Goal: Find specific fact: Find specific page/section

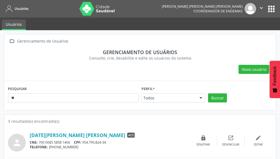
type input "*"
click at [216, 96] on button "Buscar" at bounding box center [217, 97] width 19 height 9
drag, startPoint x: 121, startPoint y: 136, endPoint x: 29, endPoint y: 136, distance: 92.2
click at [29, 136] on div "person [PERSON_NAME] [PERSON_NAME] [PERSON_NAME] ACE CNS: 706 5063 7286 3994 CP…" at bounding box center [140, 141] width 264 height 22
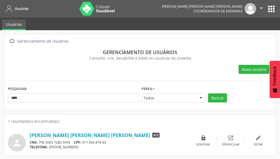
copy div "[PERSON_NAME] [PERSON_NAME] [PERSON_NAME]"
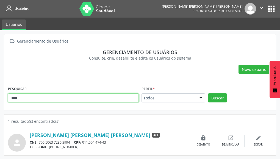
click at [55, 99] on input "****" at bounding box center [73, 97] width 131 height 9
type input "*"
click at [208, 93] on button "Buscar" at bounding box center [217, 97] width 19 height 9
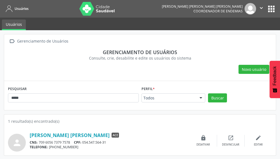
drag, startPoint x: 98, startPoint y: 135, endPoint x: 29, endPoint y: 136, distance: 68.9
click at [29, 136] on div "person [PERSON_NAME] [PERSON_NAME] ACE CNS: 709 6056 7379 7578 CPF: 054.547.564…" at bounding box center [140, 141] width 264 height 22
copy div "[PERSON_NAME] [PERSON_NAME]"
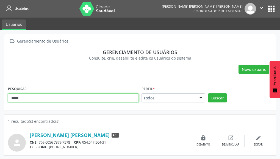
click at [42, 102] on input "*****" at bounding box center [73, 97] width 131 height 9
type input "*"
click at [208, 93] on button "Buscar" at bounding box center [217, 97] width 19 height 9
click at [38, 98] on input "******" at bounding box center [73, 97] width 131 height 9
click at [208, 93] on button "Buscar" at bounding box center [217, 97] width 19 height 9
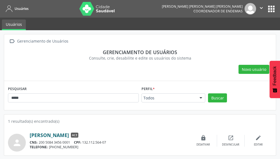
drag, startPoint x: 99, startPoint y: 135, endPoint x: 30, endPoint y: 136, distance: 68.9
click at [30, 136] on div "[PERSON_NAME] ACE" at bounding box center [110, 135] width 160 height 6
copy link "[PERSON_NAME]"
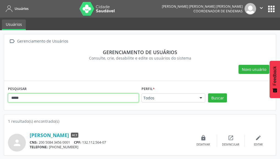
click at [40, 97] on input "*****" at bounding box center [73, 97] width 131 height 9
type input "*"
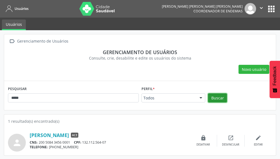
click at [209, 99] on button "Buscar" at bounding box center [217, 97] width 19 height 9
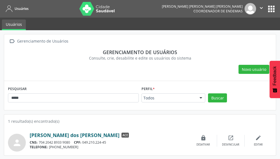
drag, startPoint x: 97, startPoint y: 136, endPoint x: 46, endPoint y: 133, distance: 51.4
click at [46, 133] on div "[PERSON_NAME] dos [PERSON_NAME] ACE" at bounding box center [110, 135] width 160 height 6
copy link "[PERSON_NAME]"
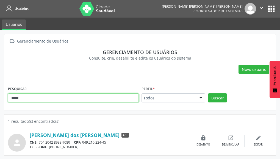
click at [39, 94] on input "*****" at bounding box center [73, 97] width 131 height 9
type input "*"
click at [208, 93] on button "Buscar" at bounding box center [217, 97] width 19 height 9
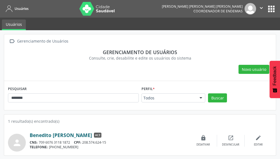
drag, startPoint x: 85, startPoint y: 136, endPoint x: 53, endPoint y: 134, distance: 32.2
click at [53, 134] on div "Benedito [PERSON_NAME] ACE" at bounding box center [110, 135] width 160 height 6
copy link "[PERSON_NAME]"
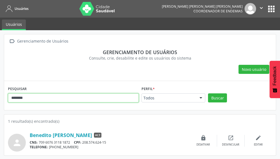
click at [75, 99] on input "********" at bounding box center [73, 97] width 131 height 9
type input "*"
click at [208, 93] on button "Buscar" at bounding box center [217, 97] width 19 height 9
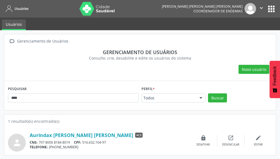
click at [97, 135] on div "Aurindax [PERSON_NAME] [PERSON_NAME] ACE" at bounding box center [110, 135] width 160 height 6
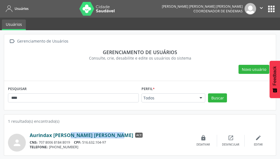
drag, startPoint x: 96, startPoint y: 135, endPoint x: 54, endPoint y: 136, distance: 42.8
click at [54, 136] on div "Aurindax [PERSON_NAME] [PERSON_NAME] ACE" at bounding box center [110, 135] width 160 height 6
copy link "[PERSON_NAME] [PERSON_NAME]"
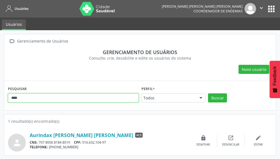
click at [72, 97] on input "****" at bounding box center [73, 97] width 131 height 9
type input "*"
click at [208, 93] on button "Buscar" at bounding box center [217, 97] width 19 height 9
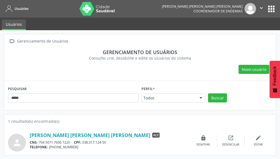
drag, startPoint x: 102, startPoint y: 136, endPoint x: 29, endPoint y: 137, distance: 72.8
click at [29, 137] on div "person [PERSON_NAME] [PERSON_NAME] [PERSON_NAME] ACE CNS: 704 5071 7606 7220 CP…" at bounding box center [140, 141] width 264 height 22
copy div "[PERSON_NAME] [PERSON_NAME] [PERSON_NAME]"
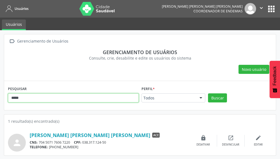
click at [64, 98] on input "*****" at bounding box center [73, 97] width 131 height 9
type input "*"
click at [208, 93] on button "Buscar" at bounding box center [217, 97] width 19 height 9
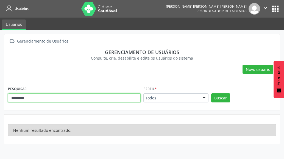
click at [47, 98] on input "*********" at bounding box center [74, 97] width 133 height 9
click at [211, 93] on button "Buscar" at bounding box center [220, 97] width 19 height 9
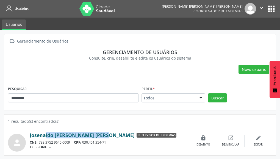
drag, startPoint x: 86, startPoint y: 136, endPoint x: 30, endPoint y: 136, distance: 56.3
click at [30, 136] on div "Josenaldo [PERSON_NAME] [PERSON_NAME] Supervisor de Endemias" at bounding box center [110, 135] width 160 height 6
copy link "Josenaldo [PERSON_NAME] [PERSON_NAME]"
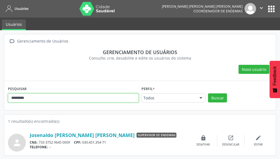
click at [79, 98] on input "*********" at bounding box center [73, 97] width 131 height 9
type input "*"
click at [208, 93] on button "Buscar" at bounding box center [217, 97] width 19 height 9
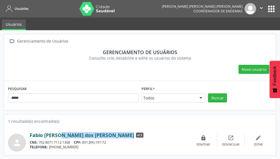
drag, startPoint x: 107, startPoint y: 135, endPoint x: 44, endPoint y: 136, distance: 62.6
click at [44, 136] on div "Fabio [PERSON_NAME] dos [PERSON_NAME] ACE" at bounding box center [110, 135] width 160 height 6
copy link "[PERSON_NAME] dos [PERSON_NAME]"
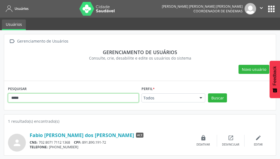
click at [49, 98] on input "*****" at bounding box center [73, 97] width 131 height 9
type input "*"
click at [208, 93] on button "Buscar" at bounding box center [217, 97] width 19 height 9
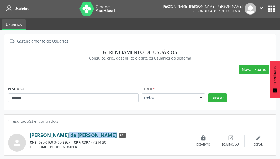
drag, startPoint x: 104, startPoint y: 135, endPoint x: 49, endPoint y: 138, distance: 54.7
click at [49, 138] on div "[PERSON_NAME] de [PERSON_NAME] ACE" at bounding box center [110, 135] width 160 height 6
copy div "[PERSON_NAME] de [PERSON_NAME]"
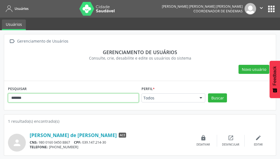
click at [46, 100] on input "*******" at bounding box center [73, 97] width 131 height 9
type input "*"
click at [208, 93] on button "Buscar" at bounding box center [217, 97] width 19 height 9
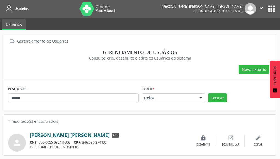
drag, startPoint x: 100, startPoint y: 136, endPoint x: 48, endPoint y: 133, distance: 52.5
click at [48, 133] on div "[PERSON_NAME] [PERSON_NAME] ACE" at bounding box center [110, 135] width 160 height 6
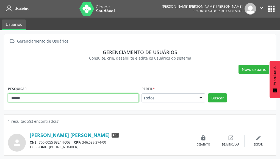
click at [70, 98] on input "******" at bounding box center [73, 97] width 131 height 9
type input "*"
click at [208, 93] on button "Buscar" at bounding box center [217, 97] width 19 height 9
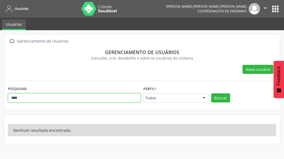
click at [70, 98] on input "****" at bounding box center [74, 97] width 133 height 9
click at [211, 93] on button "Buscar" at bounding box center [220, 97] width 19 height 9
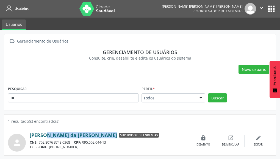
drag, startPoint x: 112, startPoint y: 136, endPoint x: 30, endPoint y: 134, distance: 82.4
click at [30, 134] on div "[PERSON_NAME] da [PERSON_NAME] Supervisor de Endemias" at bounding box center [110, 135] width 160 height 6
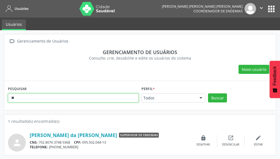
click at [66, 100] on input "**" at bounding box center [73, 97] width 131 height 9
type input "*"
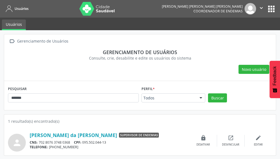
click at [207, 98] on div "Buscar" at bounding box center [239, 99] width 67 height 13
click at [217, 96] on button "Buscar" at bounding box center [217, 97] width 19 height 9
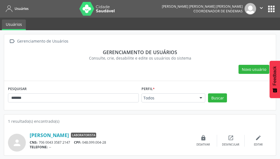
drag, startPoint x: 94, startPoint y: 137, endPoint x: 24, endPoint y: 134, distance: 69.8
click at [24, 134] on div "person [PERSON_NAME] Laboratorista CNS: 706 0043 3587 2147 CPF: 048.099.004-28 …" at bounding box center [140, 141] width 264 height 22
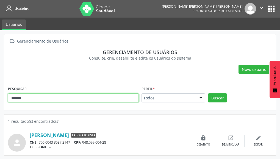
click at [60, 98] on input "*******" at bounding box center [73, 97] width 131 height 9
type input "*"
click at [208, 93] on button "Buscar" at bounding box center [217, 97] width 19 height 9
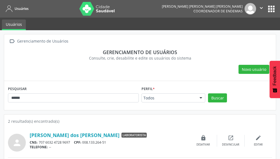
drag, startPoint x: 105, startPoint y: 135, endPoint x: 28, endPoint y: 133, distance: 77.2
click at [28, 133] on div "person [PERSON_NAME] dos [PERSON_NAME] Laboratorista CNS: 707 6032 4728 9697 CP…" at bounding box center [140, 141] width 264 height 22
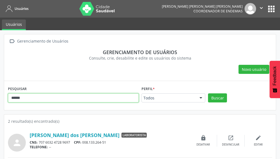
click at [32, 95] on input "******" at bounding box center [73, 97] width 131 height 9
type input "*"
click at [208, 93] on button "Buscar" at bounding box center [217, 97] width 19 height 9
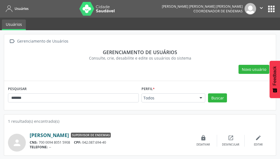
drag, startPoint x: 86, startPoint y: 136, endPoint x: 50, endPoint y: 136, distance: 36.2
click at [50, 136] on div "[PERSON_NAME] Supervisor de Endemias" at bounding box center [110, 135] width 160 height 6
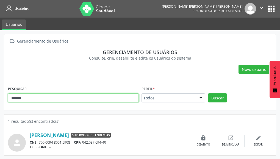
click at [46, 95] on input "*******" at bounding box center [73, 97] width 131 height 9
type input "*"
click at [208, 93] on button "Buscar" at bounding box center [217, 97] width 19 height 9
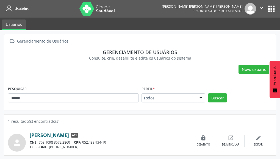
drag, startPoint x: 85, startPoint y: 135, endPoint x: 49, endPoint y: 137, distance: 35.7
click at [49, 137] on div "[PERSON_NAME] ACE" at bounding box center [110, 135] width 160 height 6
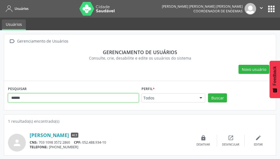
click at [43, 100] on input "******" at bounding box center [73, 97] width 131 height 9
click at [208, 93] on button "Buscar" at bounding box center [217, 97] width 19 height 9
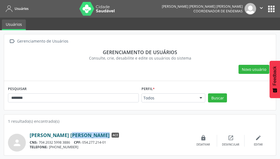
drag, startPoint x: 90, startPoint y: 135, endPoint x: 53, endPoint y: 137, distance: 37.1
click at [53, 137] on div "[PERSON_NAME] [PERSON_NAME] ACE" at bounding box center [110, 135] width 160 height 6
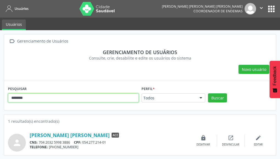
click at [44, 99] on input "********" at bounding box center [73, 97] width 131 height 9
click at [208, 93] on button "Buscar" at bounding box center [217, 97] width 19 height 9
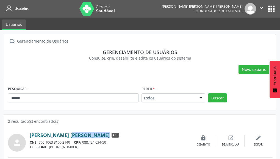
drag, startPoint x: 86, startPoint y: 137, endPoint x: 54, endPoint y: 136, distance: 33.0
click at [54, 136] on div "[PERSON_NAME] [PERSON_NAME] ACE" at bounding box center [110, 135] width 160 height 6
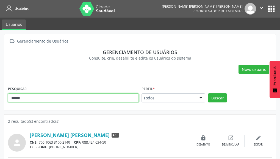
click at [40, 99] on input "******" at bounding box center [73, 97] width 131 height 9
type input "*"
click at [208, 93] on button "Buscar" at bounding box center [217, 97] width 19 height 9
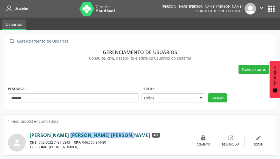
drag, startPoint x: 104, startPoint y: 136, endPoint x: 50, endPoint y: 135, distance: 53.8
click at [50, 135] on div "[PERSON_NAME] [PERSON_NAME] [PERSON_NAME] ACE" at bounding box center [110, 135] width 160 height 6
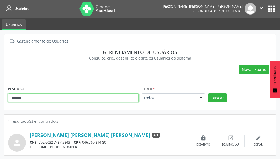
click at [55, 96] on input "*******" at bounding box center [73, 97] width 131 height 9
type input "*"
click at [208, 93] on button "Buscar" at bounding box center [217, 97] width 19 height 9
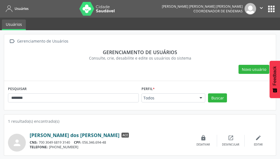
drag, startPoint x: 100, startPoint y: 135, endPoint x: 51, endPoint y: 136, distance: 48.9
click at [51, 136] on div "[PERSON_NAME] dos [PERSON_NAME] ACE" at bounding box center [110, 135] width 160 height 6
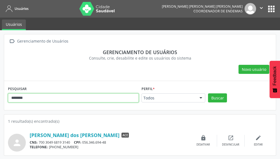
click at [51, 95] on input "********" at bounding box center [73, 97] width 131 height 9
type input "*"
click at [208, 93] on button "Buscar" at bounding box center [217, 97] width 19 height 9
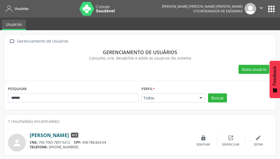
drag, startPoint x: 111, startPoint y: 137, endPoint x: 47, endPoint y: 136, distance: 64.0
click at [47, 136] on div "[PERSON_NAME] ACE" at bounding box center [110, 135] width 160 height 6
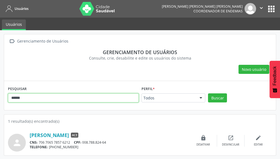
click at [33, 100] on input "******" at bounding box center [73, 97] width 131 height 9
type input "*"
click at [208, 93] on button "Buscar" at bounding box center [217, 97] width 19 height 9
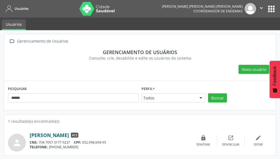
drag, startPoint x: 83, startPoint y: 135, endPoint x: 49, endPoint y: 138, distance: 33.9
click at [49, 138] on div "[PERSON_NAME] ACE" at bounding box center [110, 135] width 160 height 6
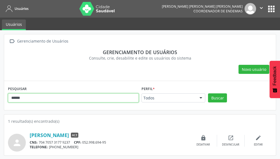
click at [88, 99] on input "******" at bounding box center [73, 97] width 131 height 9
type input "*"
click at [208, 93] on button "Buscar" at bounding box center [217, 97] width 19 height 9
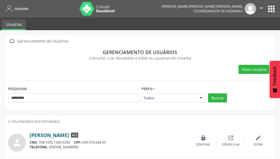
drag, startPoint x: 90, startPoint y: 135, endPoint x: 53, endPoint y: 138, distance: 37.4
click at [53, 138] on div "[PERSON_NAME] ACE" at bounding box center [110, 135] width 160 height 6
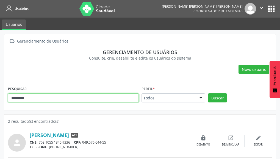
click at [47, 102] on input "*********" at bounding box center [73, 97] width 131 height 9
type input "*"
click at [208, 93] on button "Buscar" at bounding box center [217, 97] width 19 height 9
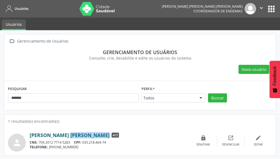
drag, startPoint x: 112, startPoint y: 136, endPoint x: 50, endPoint y: 133, distance: 61.6
click at [50, 133] on div "[PERSON_NAME] [PERSON_NAME] ACE" at bounding box center [110, 135] width 160 height 6
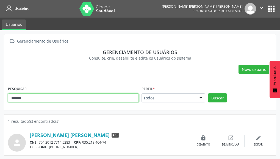
click at [57, 98] on input "*******" at bounding box center [73, 97] width 131 height 9
click at [208, 93] on button "Buscar" at bounding box center [217, 97] width 19 height 9
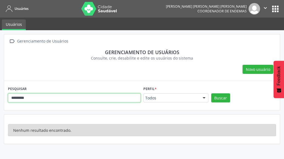
click at [52, 99] on input "*********" at bounding box center [74, 97] width 133 height 9
click at [211, 93] on button "Buscar" at bounding box center [220, 97] width 19 height 9
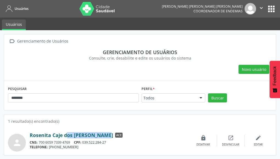
drag, startPoint x: 90, startPoint y: 136, endPoint x: 52, endPoint y: 136, distance: 37.6
click at [52, 136] on div "Rosenita Caje dos [PERSON_NAME] ACE" at bounding box center [110, 135] width 160 height 6
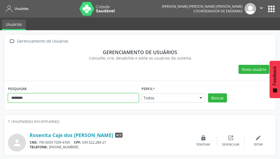
click at [31, 97] on input "********" at bounding box center [73, 97] width 131 height 9
type input "*******"
click at [208, 93] on button "Buscar" at bounding box center [217, 97] width 19 height 9
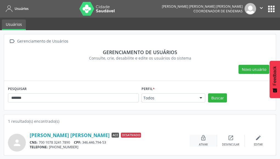
click at [202, 141] on div "lock_open Ativar" at bounding box center [202, 141] width 27 height 12
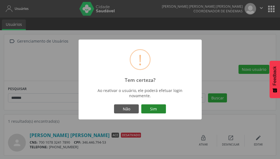
click at [151, 110] on button "Sim" at bounding box center [153, 108] width 25 height 9
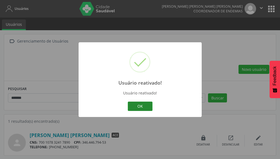
click at [139, 103] on button "OK" at bounding box center [140, 106] width 25 height 9
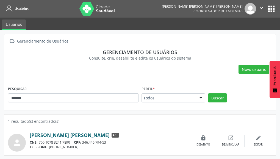
drag, startPoint x: 93, startPoint y: 136, endPoint x: 40, endPoint y: 138, distance: 53.3
click at [40, 138] on div "[PERSON_NAME] [PERSON_NAME] ACE" at bounding box center [110, 135] width 160 height 6
click at [40, 138] on link "[PERSON_NAME] [PERSON_NAME]" at bounding box center [70, 135] width 80 height 6
click at [93, 136] on div "[PERSON_NAME] [PERSON_NAME] ACE" at bounding box center [110, 135] width 160 height 6
drag, startPoint x: 93, startPoint y: 136, endPoint x: 29, endPoint y: 135, distance: 64.3
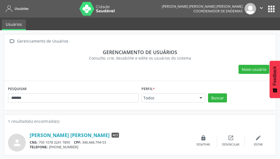
click at [29, 135] on div "person [PERSON_NAME] [PERSON_NAME] ACE CNS: 700 1078 3241 7890 CPF: 346.446.794…" at bounding box center [140, 141] width 264 height 22
